Goal: Information Seeking & Learning: Learn about a topic

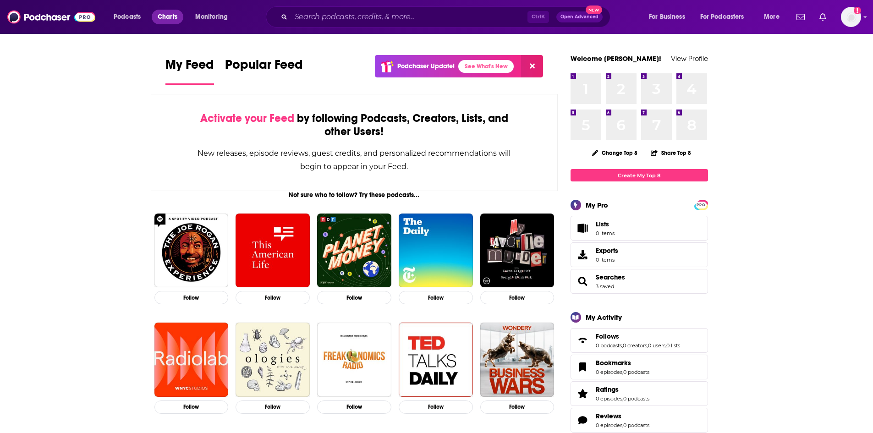
click at [166, 15] on span "Charts" at bounding box center [168, 17] width 20 height 13
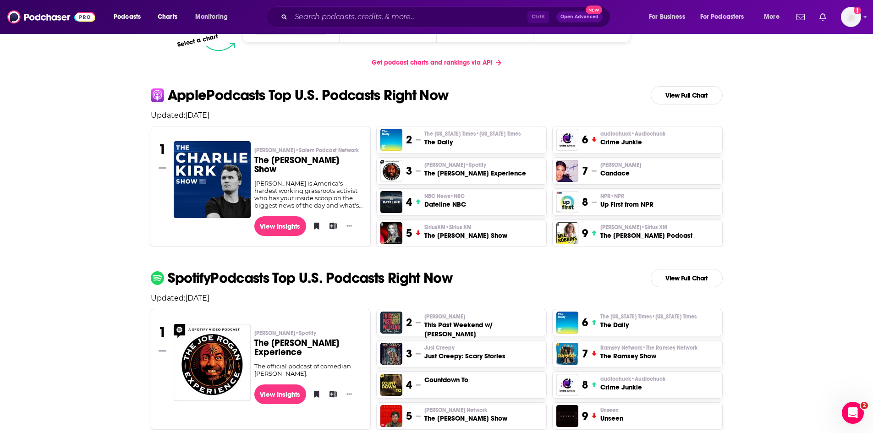
scroll to position [183, 0]
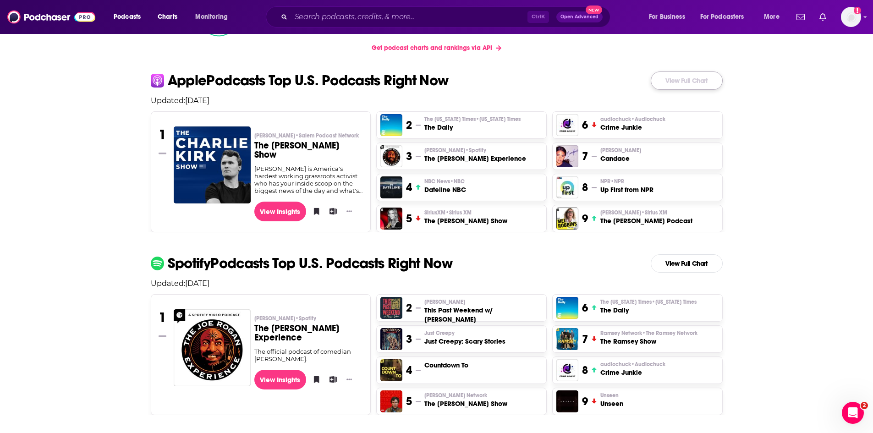
click at [701, 83] on link "View Full Chart" at bounding box center [686, 80] width 72 height 18
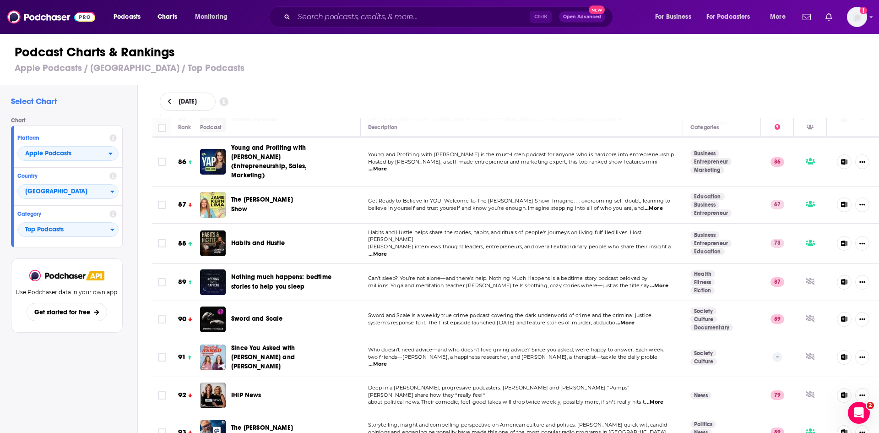
scroll to position [3206, 0]
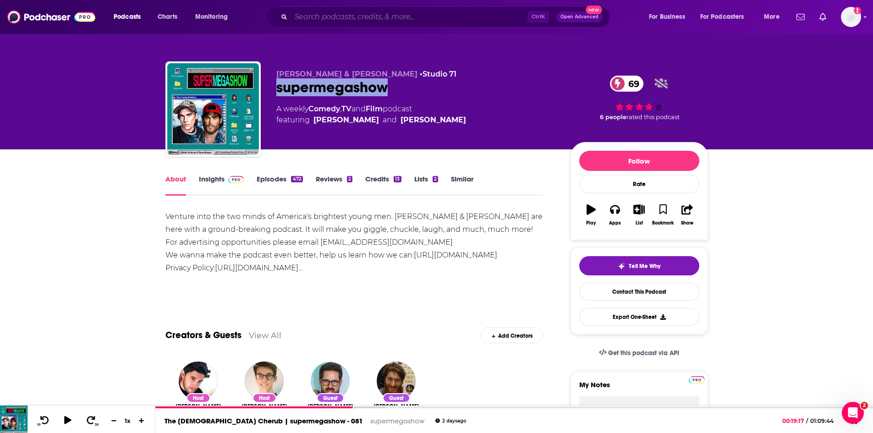
click at [326, 21] on input "Search podcasts, credits, & more..." at bounding box center [409, 17] width 236 height 15
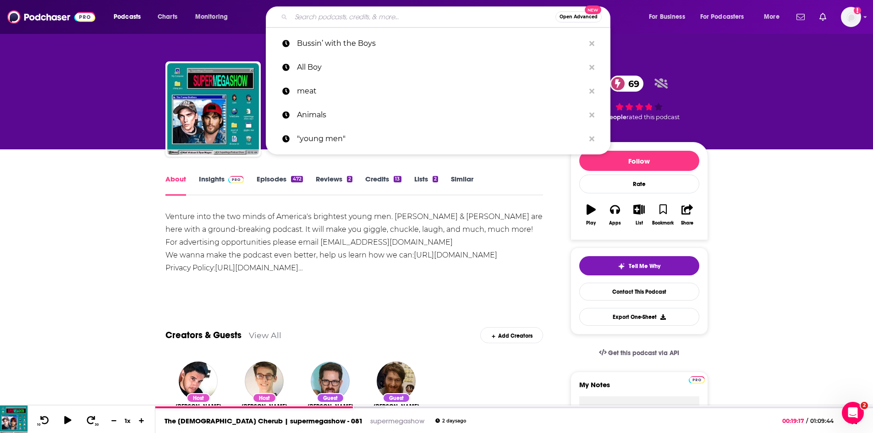
paste input "The ESE Files"
type input "The ESE Files"
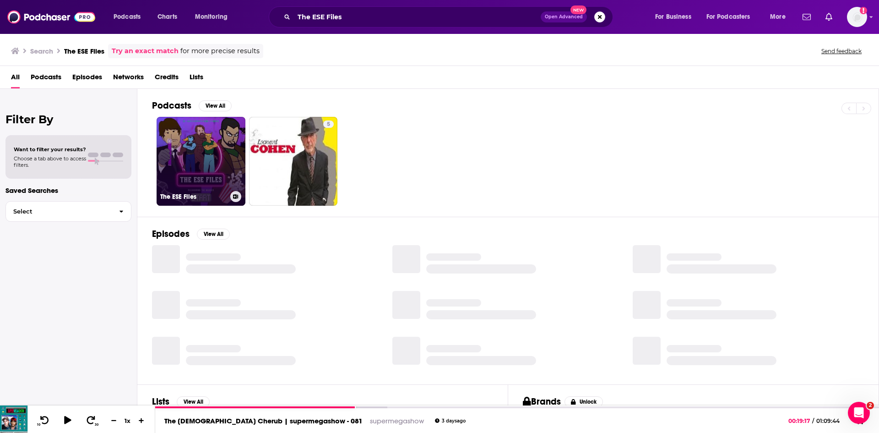
click at [202, 167] on link "The ESE Files" at bounding box center [201, 161] width 89 height 89
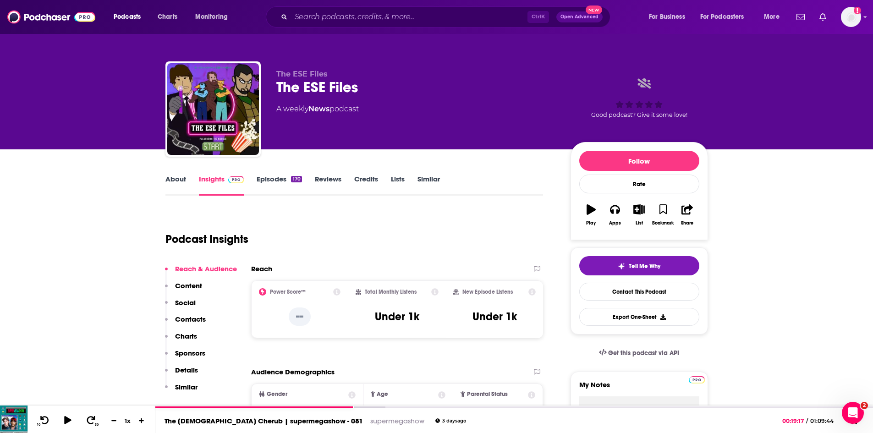
click at [271, 180] on link "Episodes 170" at bounding box center [279, 185] width 45 height 21
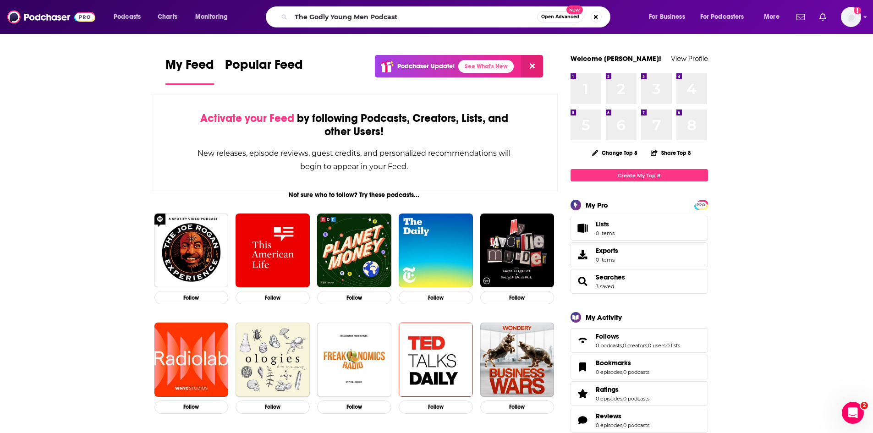
type input "The Godly Young Men Podcast"
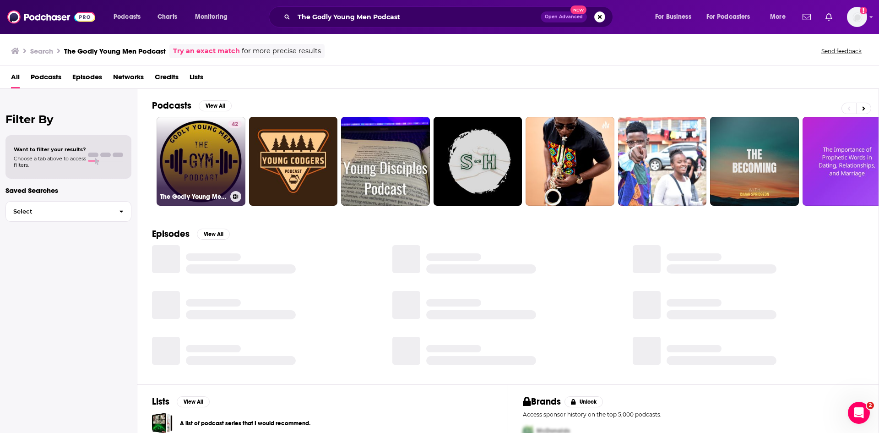
click at [213, 161] on link "42 The Godly Young Men Podcast" at bounding box center [201, 161] width 89 height 89
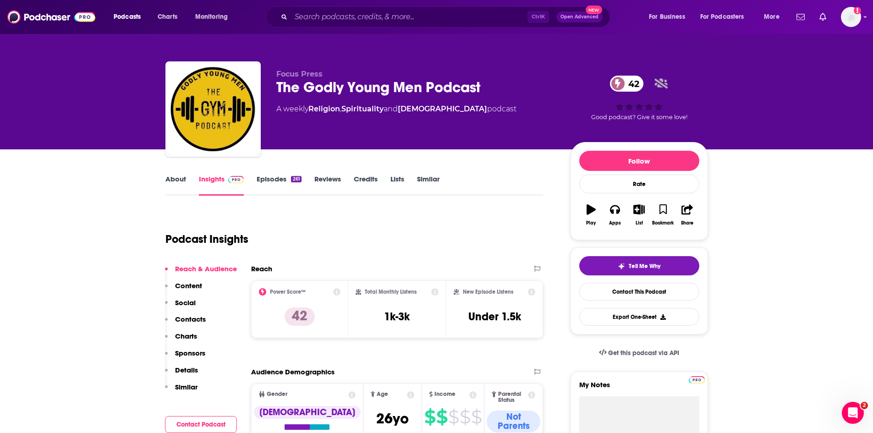
click at [265, 176] on link "Episodes 261" at bounding box center [279, 185] width 44 height 21
